Goal: Find specific page/section: Find specific page/section

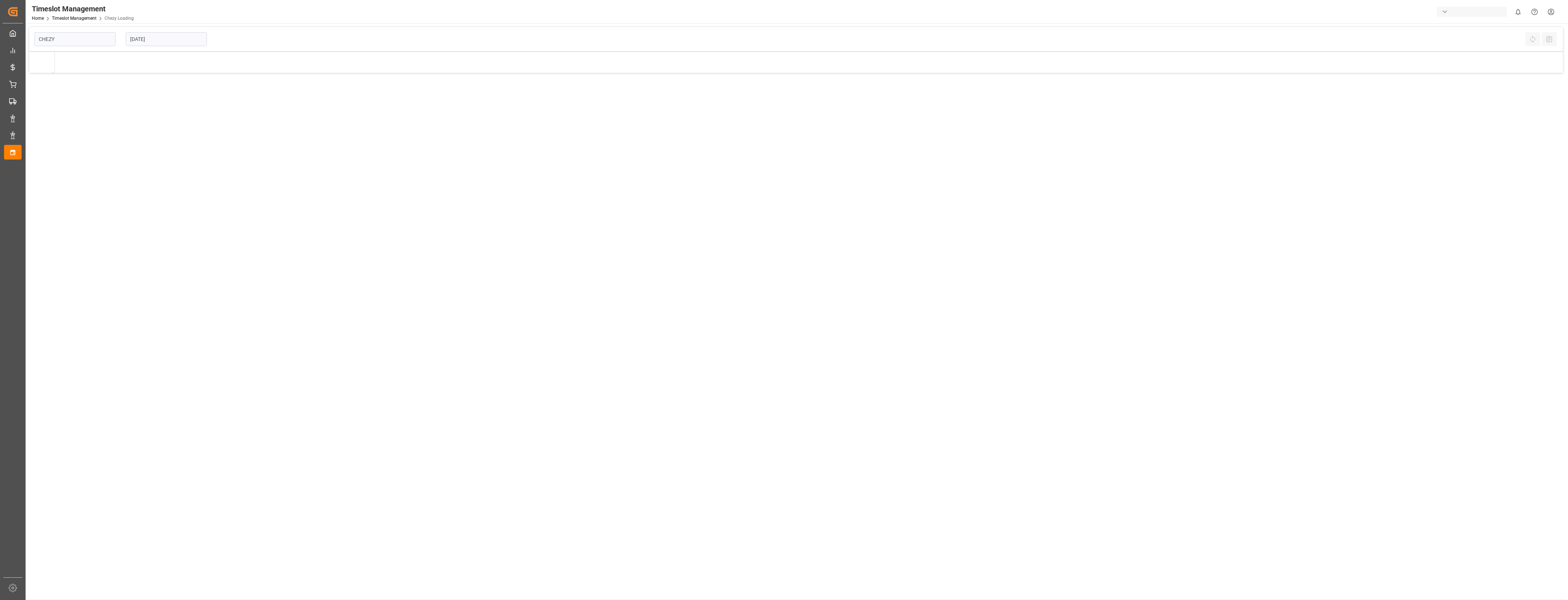
type input "Chezy Loading"
